Goal: Transaction & Acquisition: Purchase product/service

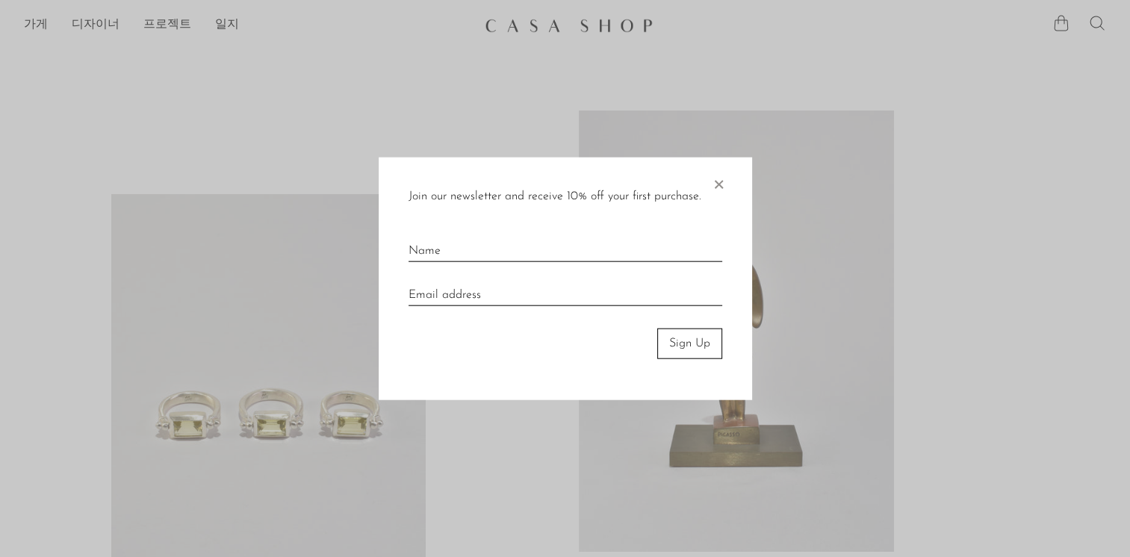
click at [718, 184] on span "×" at bounding box center [718, 182] width 15 height 48
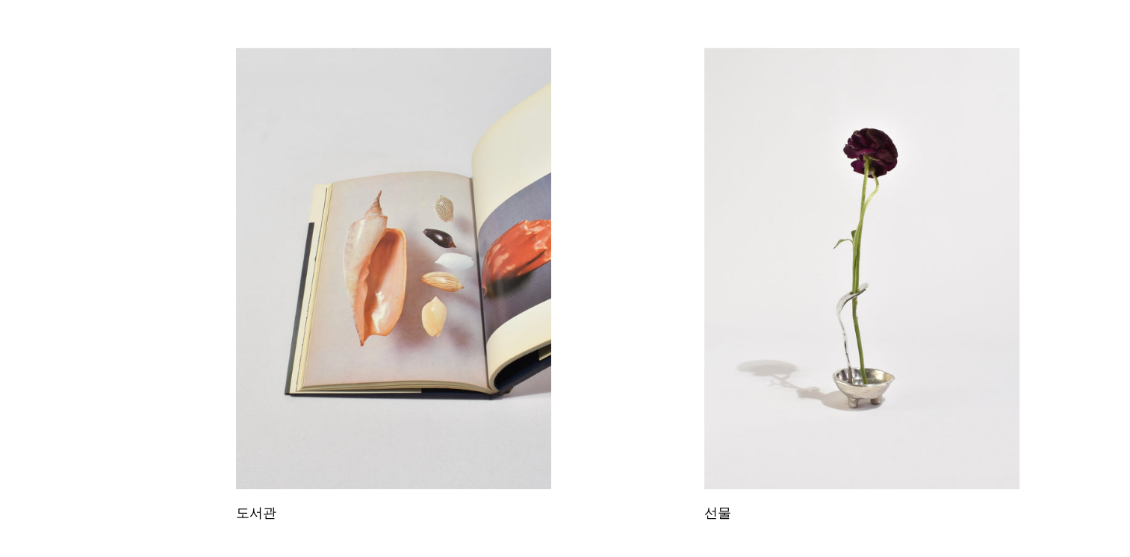
scroll to position [595, 0]
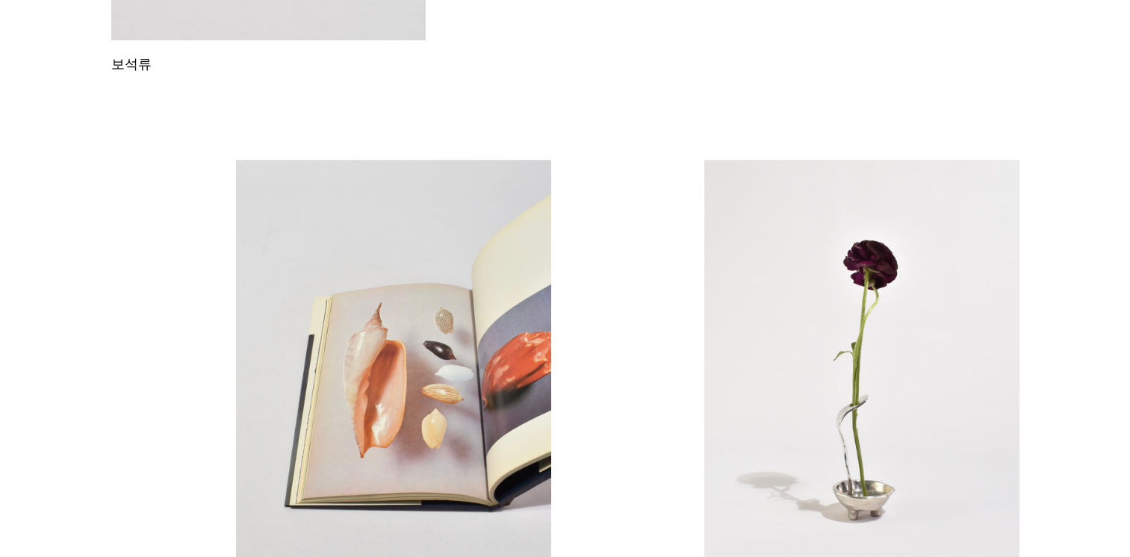
click at [855, 258] on link at bounding box center [862, 381] width 315 height 442
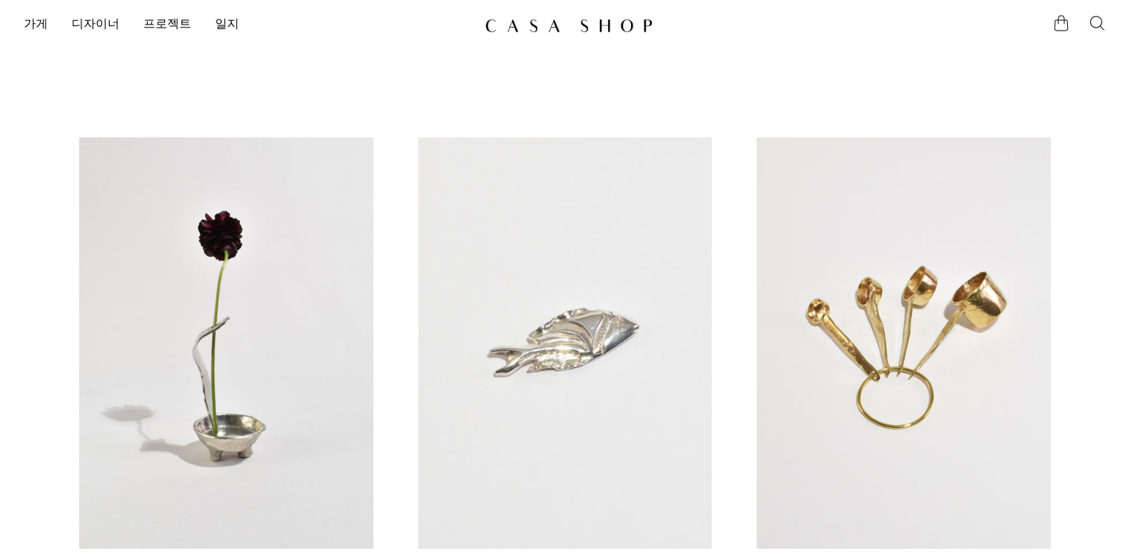
click at [1086, 25] on ul at bounding box center [1080, 25] width 54 height 22
click at [1095, 22] on icon at bounding box center [1098, 23] width 18 height 18
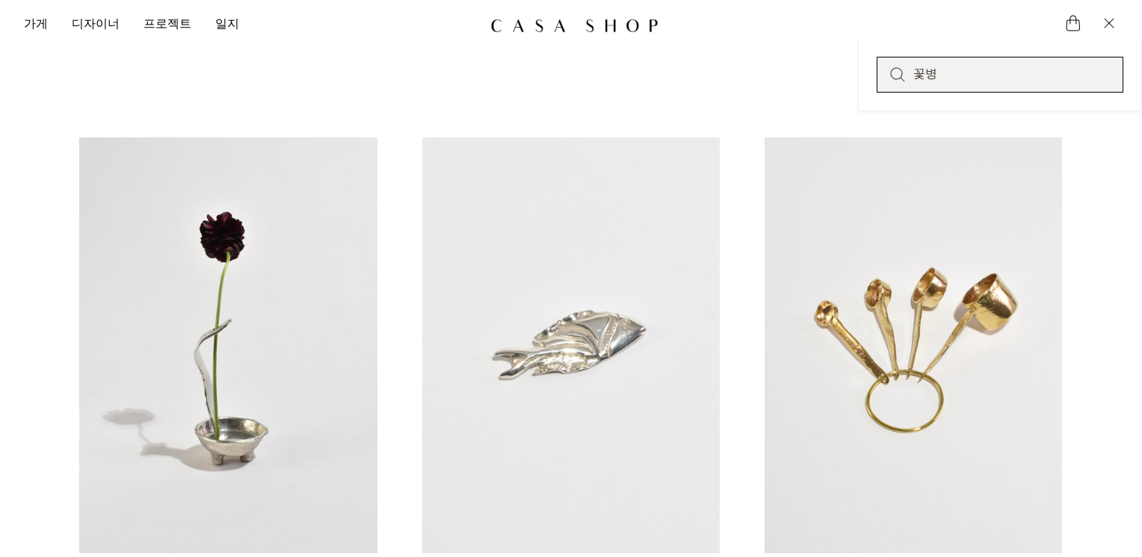
type input "꽃병"
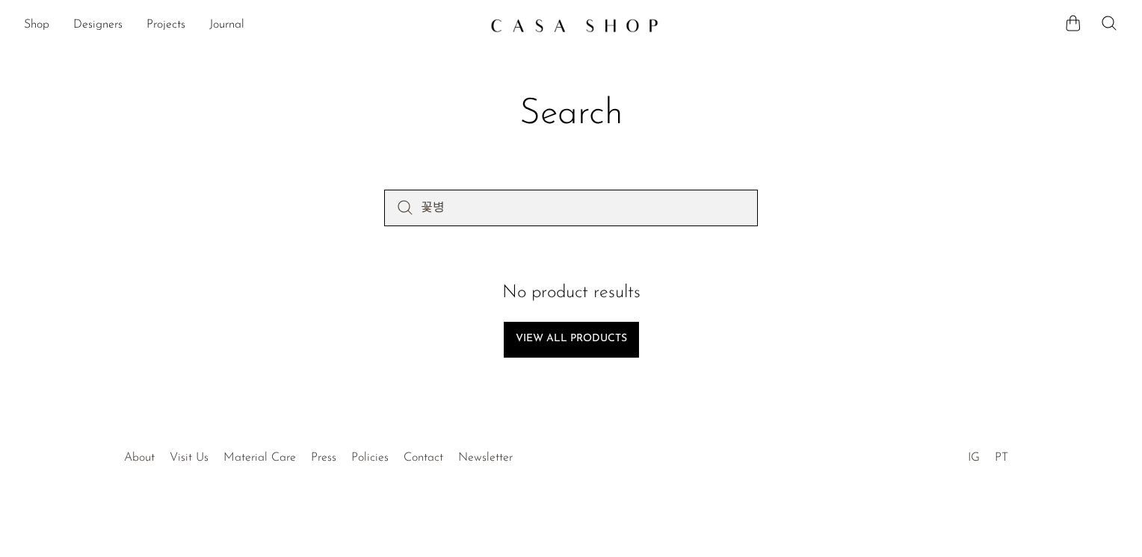
drag, startPoint x: 469, startPoint y: 208, endPoint x: 324, endPoint y: 188, distance: 146.3
click at [324, 188] on section "Search 꽃병 No product results View all products" at bounding box center [571, 224] width 1142 height 371
type input "화병"
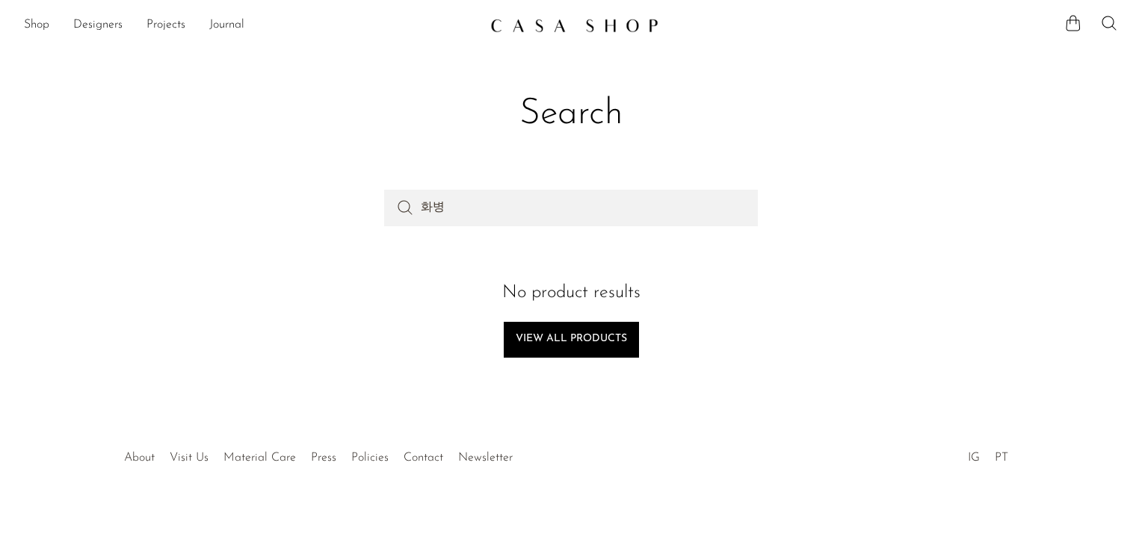
click at [401, 210] on icon at bounding box center [405, 208] width 18 height 18
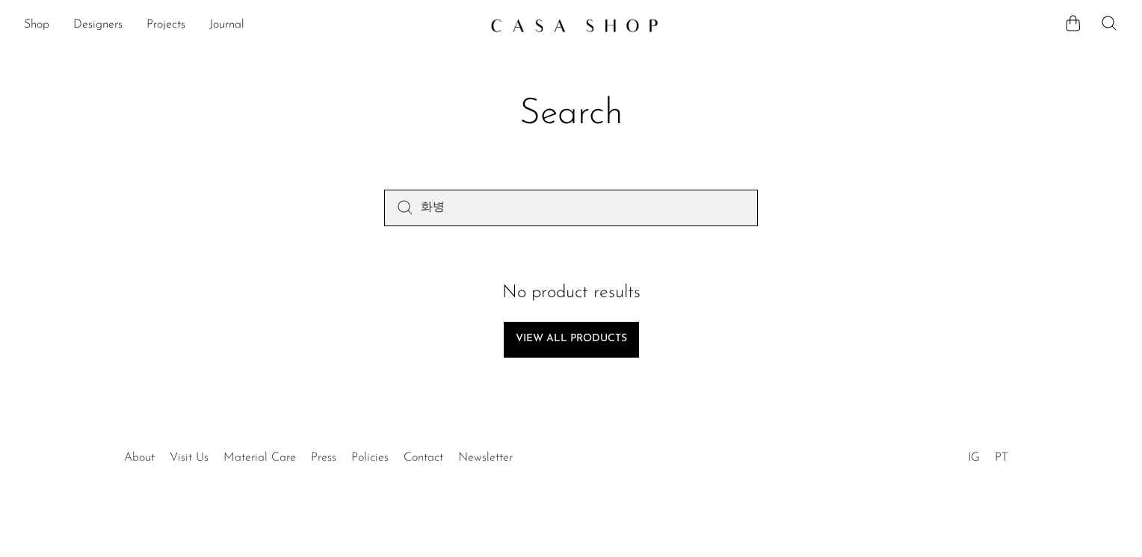
click at [491, 202] on input "화병" at bounding box center [571, 208] width 374 height 36
